Goal: Task Accomplishment & Management: Complete application form

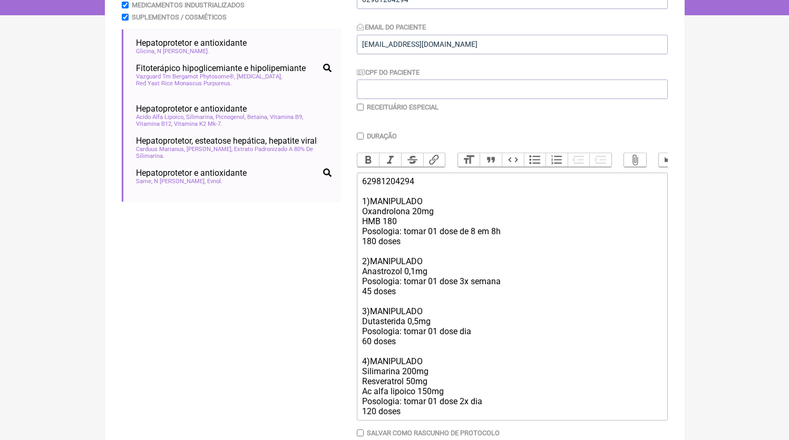
scroll to position [261, 0]
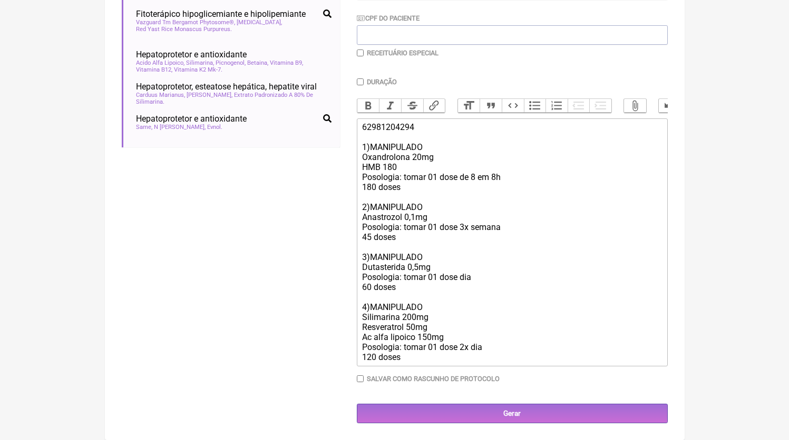
click at [434, 359] on div "62981204294 1)MANIPULADO Oxandrolona 20mg HMB 180 Posologia: tomar 01 dose de 8…" at bounding box center [511, 242] width 299 height 240
click at [468, 405] on input "Gerar" at bounding box center [512, 413] width 311 height 19
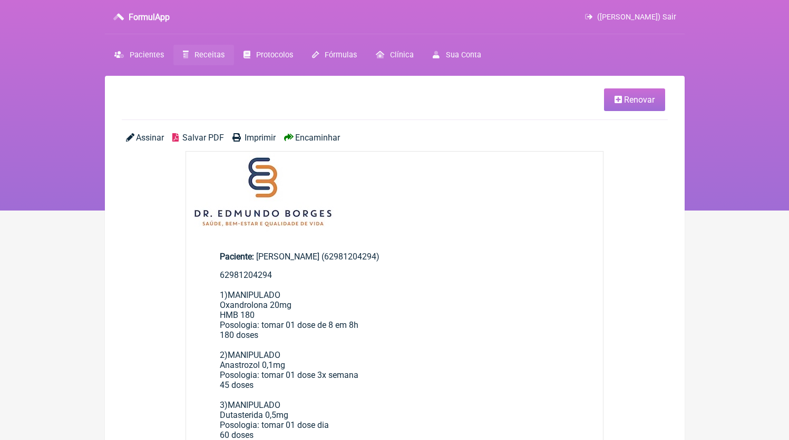
click at [210, 137] on span "Salvar PDF" at bounding box center [203, 138] width 42 height 10
click at [184, 53] on icon at bounding box center [186, 54] width 6 height 7
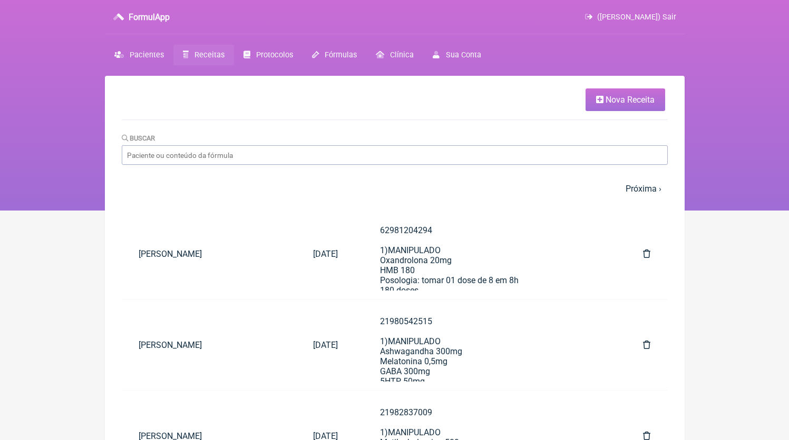
click at [590, 108] on link "Nova Receita" at bounding box center [625, 99] width 80 height 23
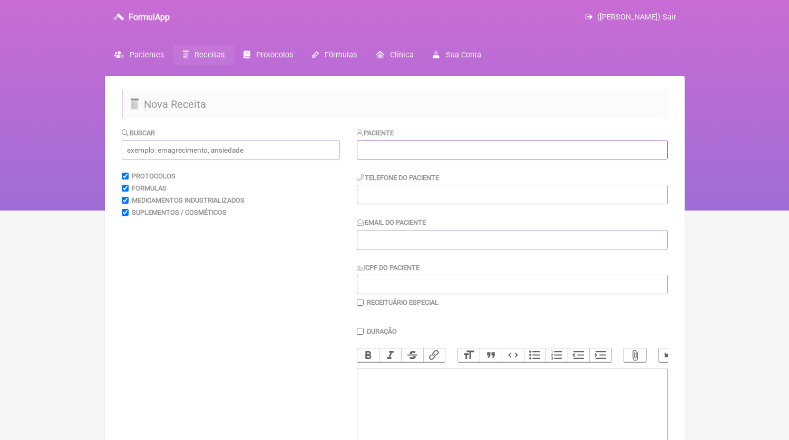
click at [446, 146] on input "text" at bounding box center [512, 149] width 311 height 19
paste input "Quitiele Gomes Machado Igrejas"
type input "Quitiele Gomes Machado Igrejas"
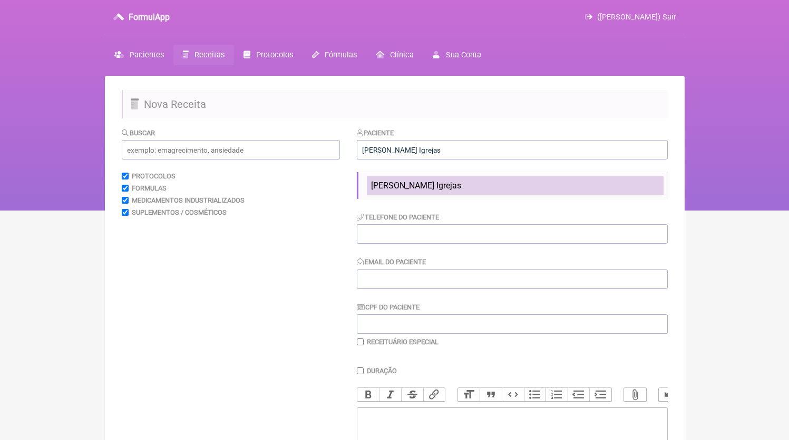
click at [408, 193] on li "Quitiele Gomes Machado Igrejas" at bounding box center [515, 185] width 297 height 18
type input "21969395368"
type input "[EMAIL_ADDRESS][DOMAIN_NAME]"
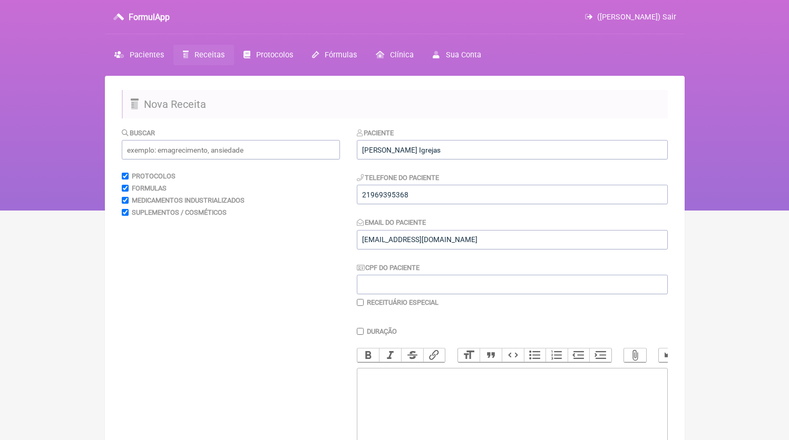
click at [443, 210] on div "Paciente Quitiele Gomes Machado Igrejas Telefone do Paciente 21969395368 Email …" at bounding box center [512, 217] width 311 height 180
click at [444, 204] on input "21969395368" at bounding box center [512, 194] width 311 height 19
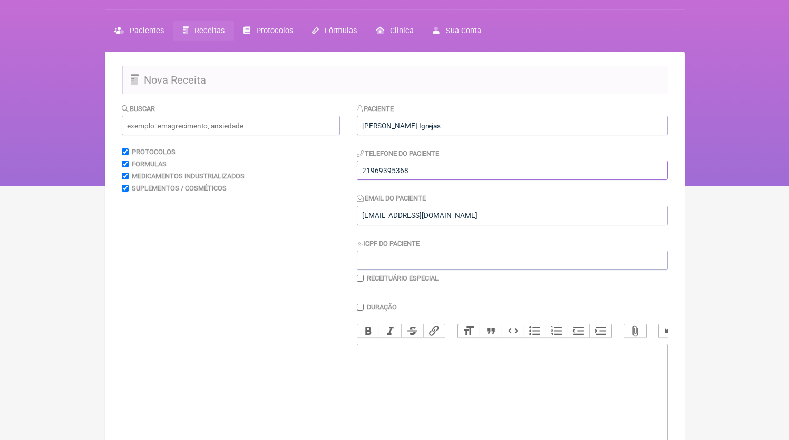
scroll to position [134, 0]
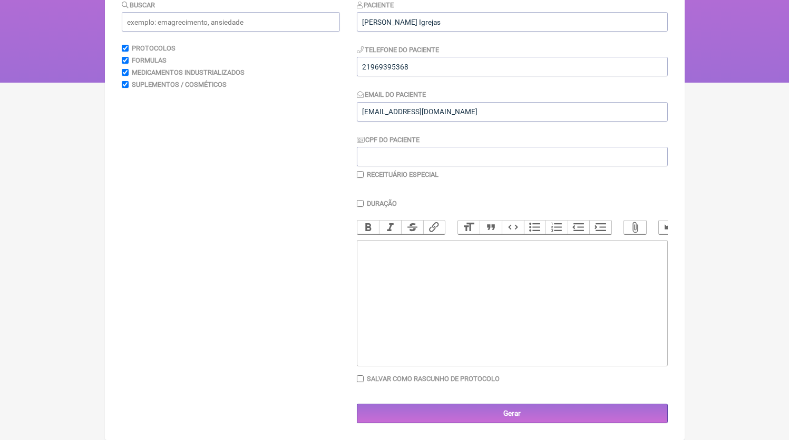
click at [445, 325] on trix-editor at bounding box center [512, 303] width 311 height 126
paste trix-editor "<div>21969395368</div>"
paste trix-editor "<div>21969395368<br><br><br>21969395368<br>1)MANIPULADO<br>Testosterona microni…"
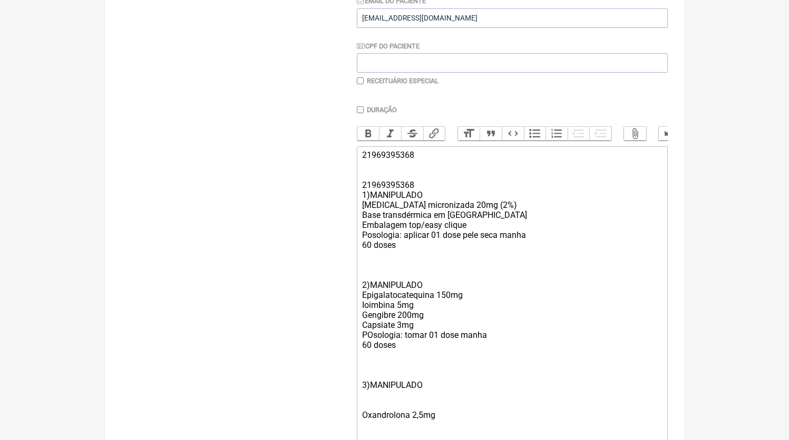
click at [394, 284] on div "2)MANIPULADO Epigalatocatequina 150mg Ioimbina 5mg Gengibre 200mg Capsiate 3mg …" at bounding box center [511, 310] width 299 height 100
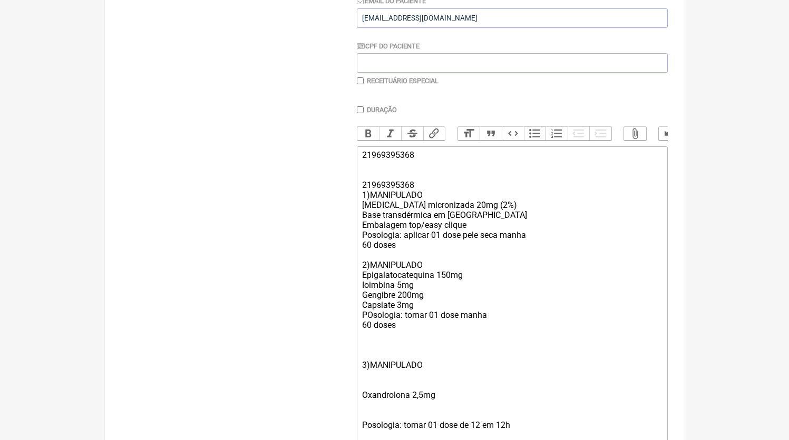
drag, startPoint x: 372, startPoint y: 366, endPoint x: 373, endPoint y: 360, distance: 5.8
click at [373, 360] on trix-editor "21969395368 21969395368 1)MANIPULADO Testosterona micronizada 20mg (2%) Base tr…" at bounding box center [512, 310] width 311 height 328
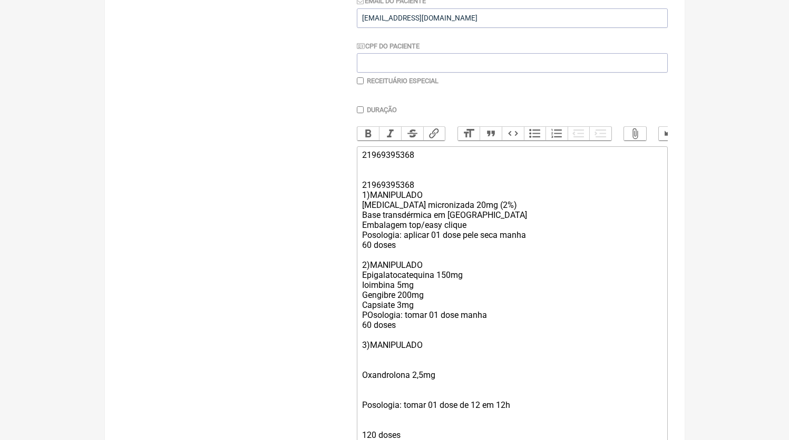
click at [387, 377] on div "Oxandrolona 2,5mg" at bounding box center [511, 375] width 299 height 30
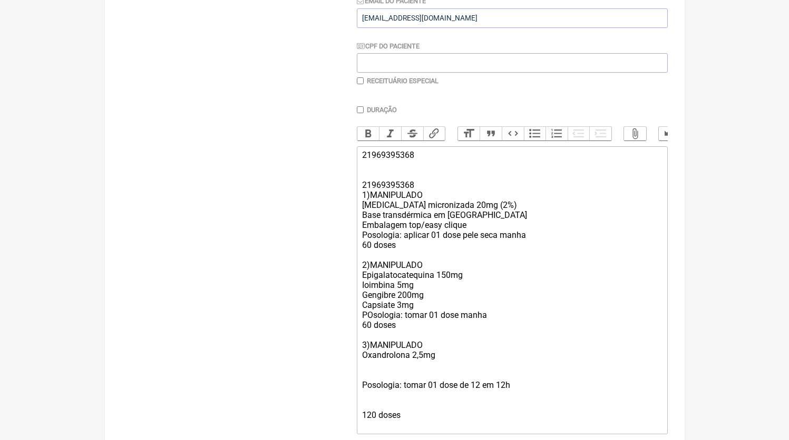
click at [383, 385] on div "Posologia: tomar 01 dose de 12 em 12h" at bounding box center [511, 385] width 299 height 30
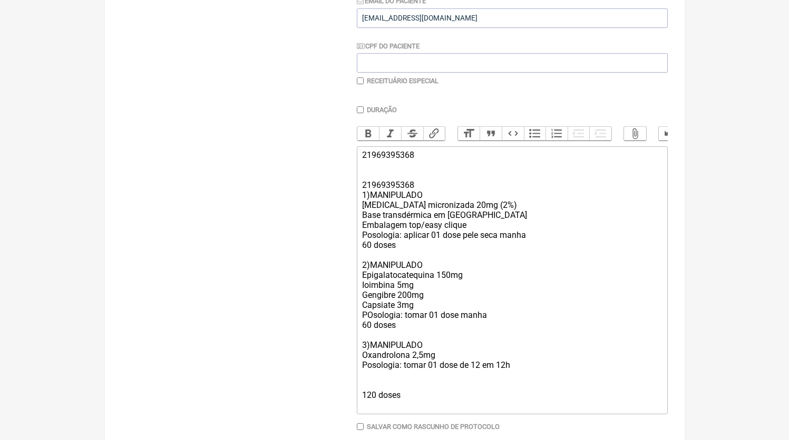
click at [372, 395] on div "120 doses" at bounding box center [511, 395] width 299 height 30
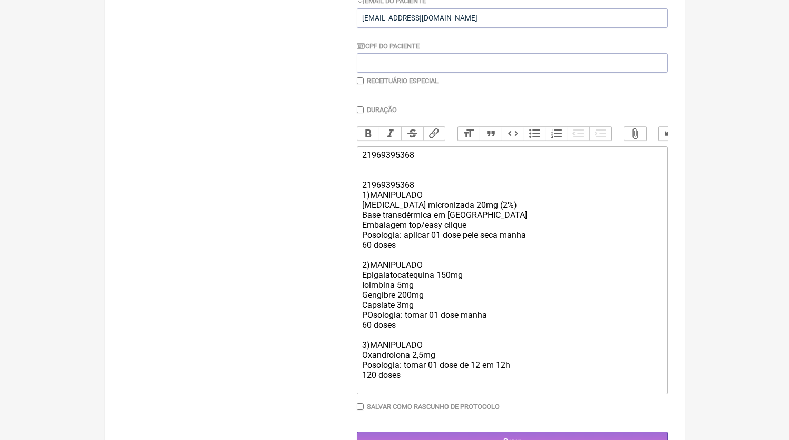
type trix-editor "<div>21969395368<br><br><br>21969395368<br>1)MANIPULADO<br>Testosterona microni…"
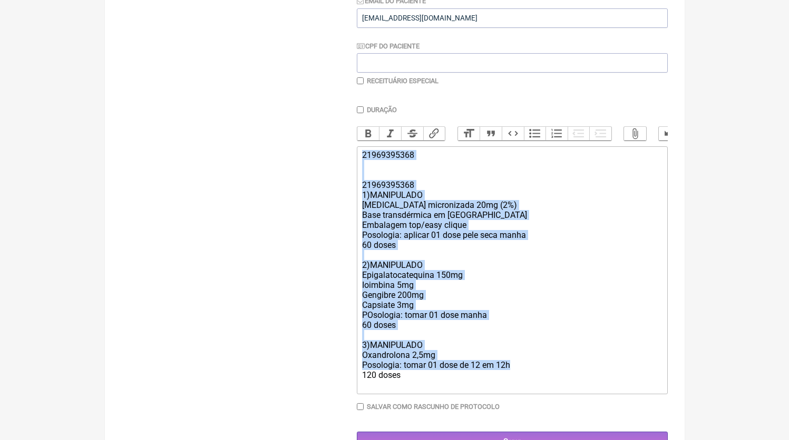
copy trix-editor "21969395368 21969395368 1)MANIPULADO Testosterona micronizada 20mg (2%) Base tr…"
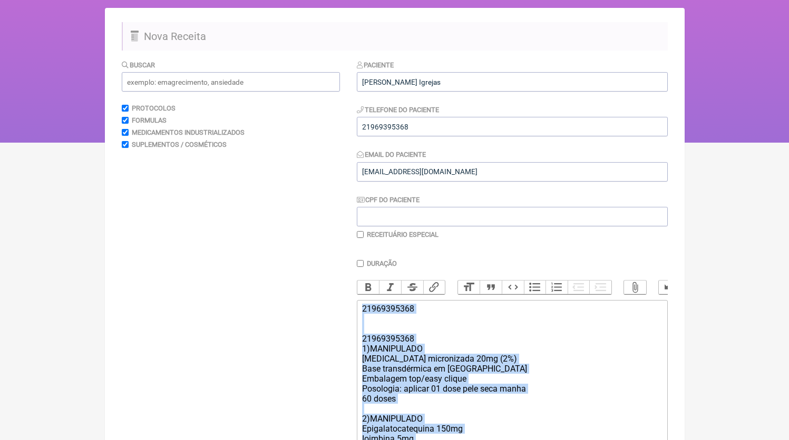
scroll to position [261, 0]
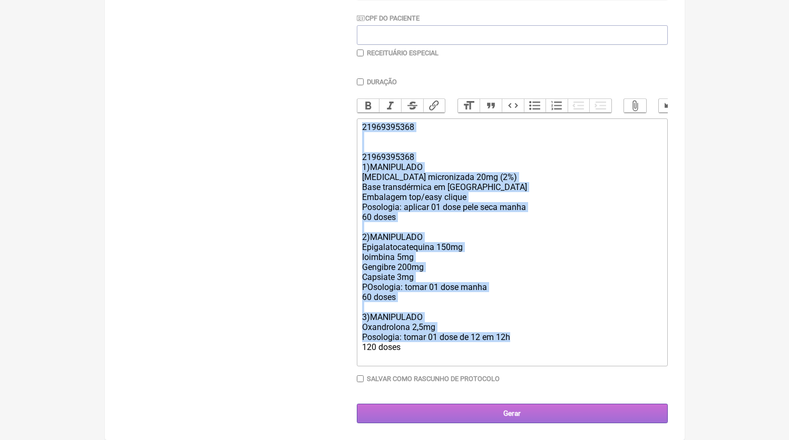
drag, startPoint x: 441, startPoint y: 422, endPoint x: 416, endPoint y: 404, distance: 31.7
click at [441, 422] on input "Gerar" at bounding box center [512, 413] width 311 height 19
